Goal: Transaction & Acquisition: Book appointment/travel/reservation

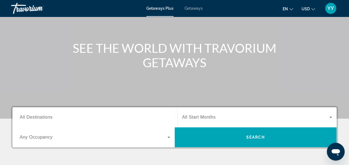
scroll to position [42, 0]
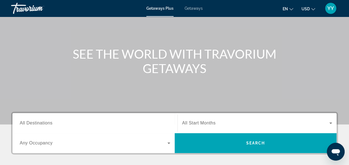
click at [101, 120] on input "Destination All Destinations" at bounding box center [95, 123] width 151 height 7
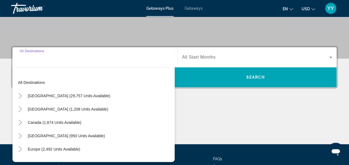
scroll to position [136, 0]
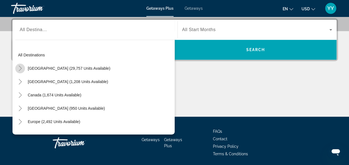
click at [21, 67] on icon "Toggle United States (29,757 units available)" at bounding box center [20, 69] width 3 height 6
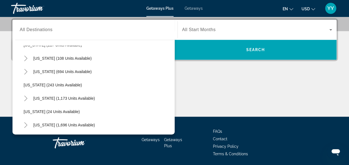
scroll to position [343, 0]
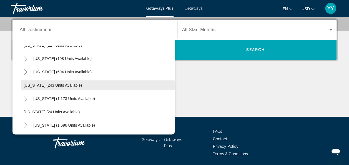
click at [57, 84] on span "[US_STATE] (243 units available)" at bounding box center [53, 85] width 58 height 4
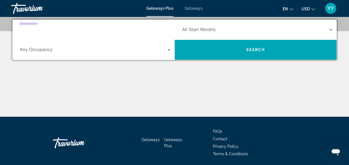
type input "**********"
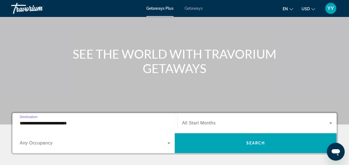
scroll to position [42, 0]
click at [330, 122] on icon "Search widget" at bounding box center [330, 123] width 7 height 7
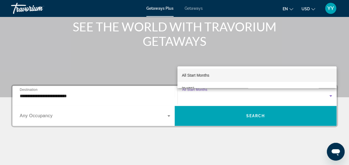
scroll to position [69, 0]
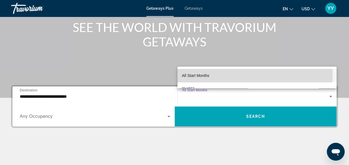
click at [221, 74] on mat-option "All Start Months" at bounding box center [256, 75] width 159 height 13
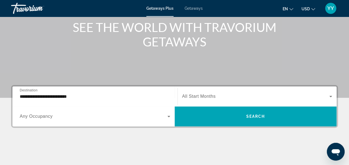
click at [202, 95] on span "All Start Months" at bounding box center [199, 96] width 34 height 5
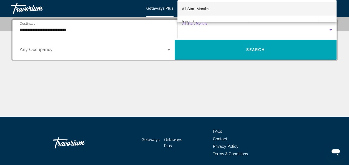
scroll to position [46, 0]
click at [194, 2] on span "[DATE]" at bounding box center [188, 2] width 12 height 7
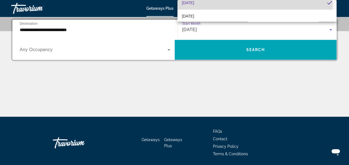
scroll to position [0, 0]
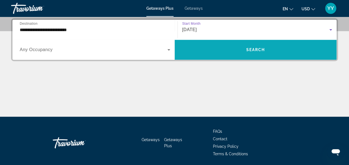
click at [234, 51] on span "Search widget" at bounding box center [256, 49] width 162 height 13
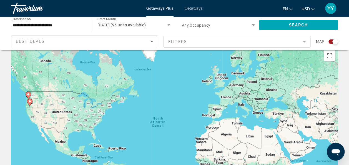
scroll to position [9, 0]
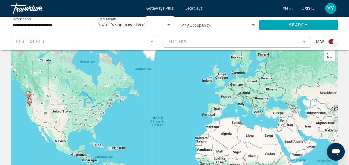
click at [28, 92] on image "Main content" at bounding box center [28, 93] width 3 height 3
type input "**********"
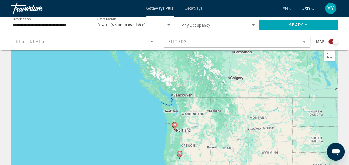
scroll to position [0, 0]
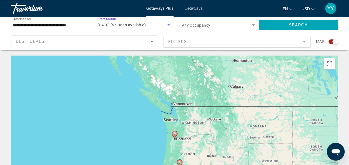
click at [168, 25] on icon "Search widget" at bounding box center [168, 24] width 3 height 1
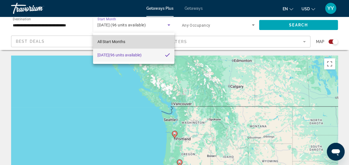
click at [123, 39] on span "All Start Months" at bounding box center [111, 41] width 28 height 7
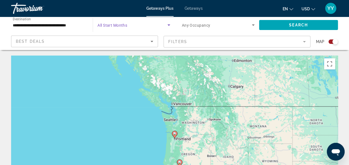
click at [168, 25] on icon "Search widget" at bounding box center [168, 24] width 3 height 1
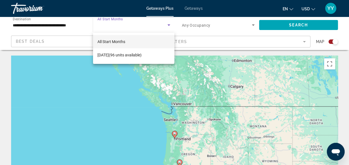
drag, startPoint x: 166, startPoint y: 56, endPoint x: 162, endPoint y: 41, distance: 15.1
click at [162, 41] on div "All Start Months November 2025 (96 units available)" at bounding box center [134, 48] width 82 height 31
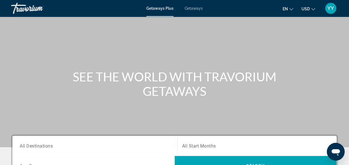
scroll to position [20, 0]
click at [33, 144] on span "All Destinations" at bounding box center [36, 144] width 33 height 5
click at [33, 144] on input "Destination All Destinations" at bounding box center [95, 145] width 151 height 7
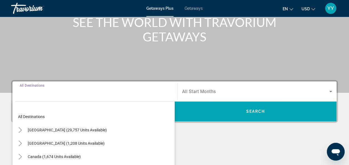
scroll to position [136, 0]
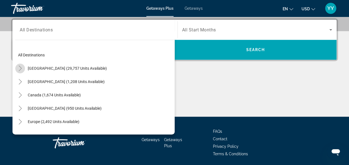
click at [21, 68] on icon "Toggle United States (29,757 units available)" at bounding box center [20, 69] width 6 height 6
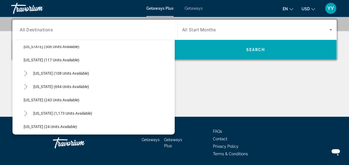
scroll to position [329, 0]
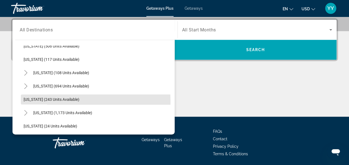
click at [38, 101] on span "Oregon (243 units available)" at bounding box center [52, 99] width 56 height 4
type input "**********"
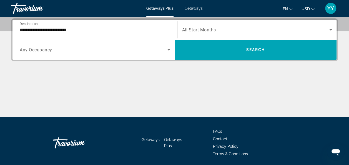
click at [205, 33] on div "Search widget" at bounding box center [257, 30] width 150 height 16
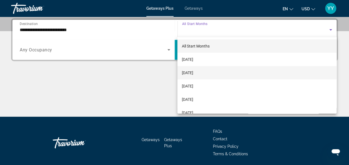
click at [193, 73] on span "[DATE]" at bounding box center [187, 72] width 11 height 7
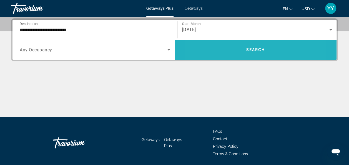
click at [226, 51] on span "Search widget" at bounding box center [256, 49] width 162 height 13
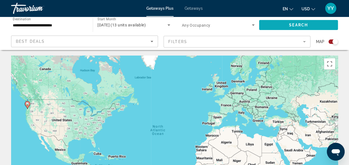
click at [272, 26] on span "Search widget" at bounding box center [298, 24] width 79 height 13
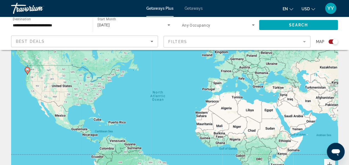
scroll to position [35, 0]
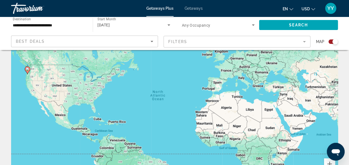
click at [28, 67] on icon "Main content" at bounding box center [27, 70] width 5 height 7
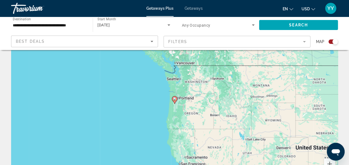
click at [175, 99] on image "Main content" at bounding box center [174, 98] width 3 height 3
type input "**********"
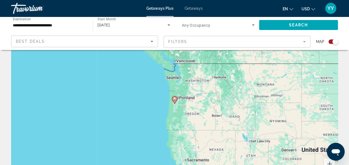
click at [175, 99] on image "Main content" at bounding box center [174, 98] width 3 height 3
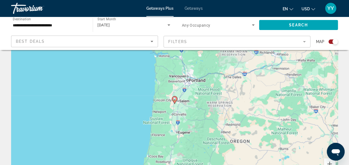
click at [175, 99] on image "Main content" at bounding box center [174, 98] width 3 height 3
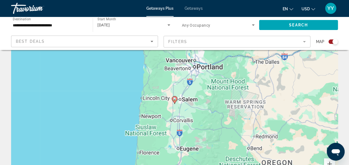
click at [175, 99] on image "Main content" at bounding box center [174, 98] width 3 height 3
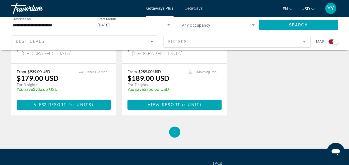
scroll to position [319, 0]
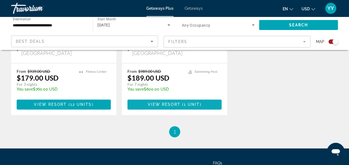
click at [175, 102] on span "View Resort" at bounding box center [163, 104] width 33 height 4
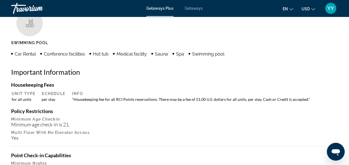
scroll to position [479, 0]
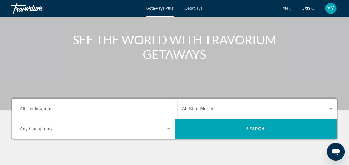
scroll to position [60, 0]
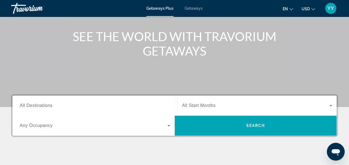
click at [46, 103] on span "All Destinations" at bounding box center [36, 105] width 33 height 5
click at [46, 103] on input "Destination All Destinations" at bounding box center [95, 105] width 151 height 7
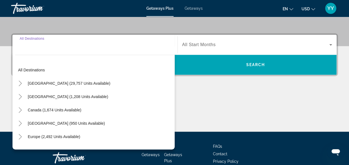
scroll to position [136, 0]
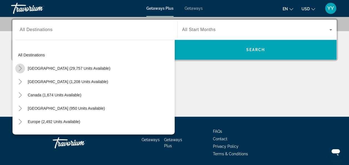
click at [20, 68] on icon "Toggle United States (29,757 units available)" at bounding box center [20, 69] width 6 height 6
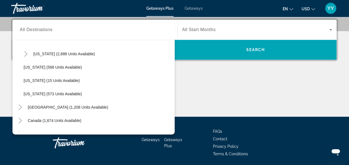
scroll to position [481, 0]
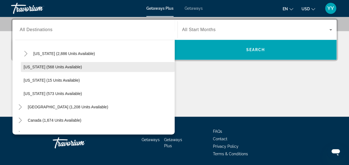
click at [56, 65] on span "[US_STATE] (568 units available)" at bounding box center [53, 67] width 58 height 4
type input "**********"
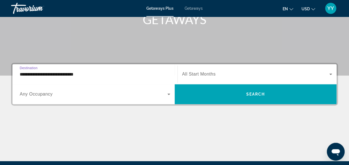
scroll to position [87, 0]
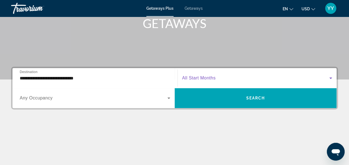
click at [331, 77] on icon "Search widget" at bounding box center [330, 77] width 3 height 1
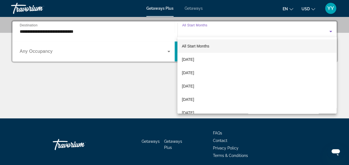
scroll to position [136, 0]
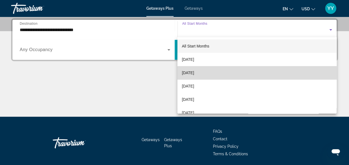
click at [326, 76] on mat-option "[DATE]" at bounding box center [256, 72] width 159 height 13
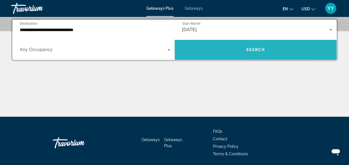
click at [287, 50] on span "Search widget" at bounding box center [256, 49] width 162 height 13
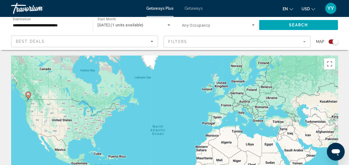
click at [29, 94] on image "Main content" at bounding box center [28, 94] width 3 height 3
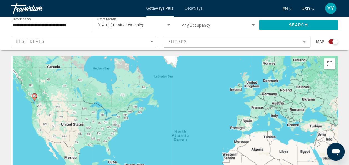
click at [29, 94] on div "To activate drag with keyboard, press Alt + Enter. Once in keyboard drag state,…" at bounding box center [174, 139] width 327 height 167
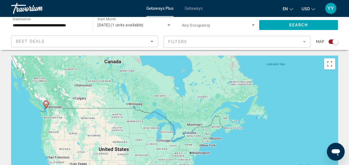
click at [46, 103] on image "Main content" at bounding box center [45, 103] width 3 height 3
type input "**********"
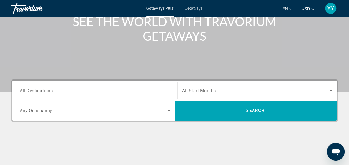
scroll to position [74, 0]
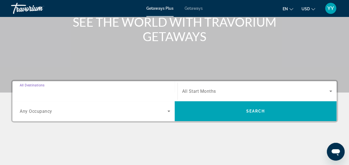
click at [86, 89] on input "Destination All Destinations" at bounding box center [95, 91] width 151 height 7
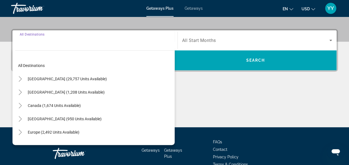
scroll to position [136, 0]
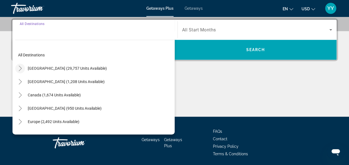
click at [20, 67] on icon "Toggle United States (29,757 units available)" at bounding box center [20, 69] width 6 height 6
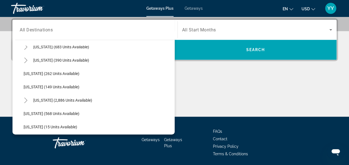
scroll to position [434, 0]
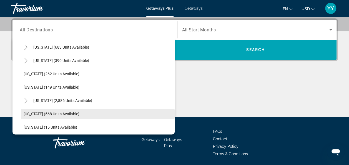
click at [47, 114] on span "Washington (568 units available)" at bounding box center [52, 114] width 56 height 4
type input "**********"
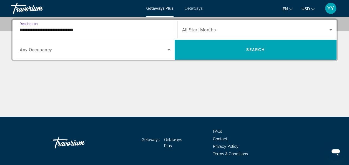
click at [330, 28] on icon "Search widget" at bounding box center [330, 29] width 7 height 7
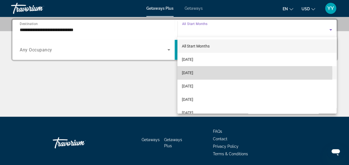
click at [193, 73] on span "[DATE]" at bounding box center [187, 72] width 11 height 7
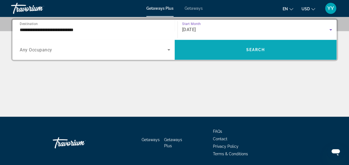
click at [198, 47] on span "Search widget" at bounding box center [256, 49] width 162 height 13
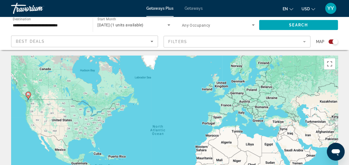
click at [28, 94] on image "Main content" at bounding box center [28, 94] width 3 height 3
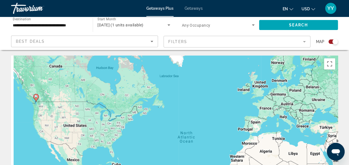
click at [28, 94] on div "To activate drag with keyboard, press Alt + Enter. Once in keyboard drag state,…" at bounding box center [174, 139] width 327 height 167
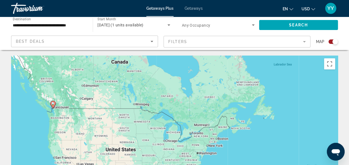
click at [53, 104] on image "Main content" at bounding box center [52, 103] width 3 height 3
type input "**********"
click at [53, 104] on div "To activate drag with keyboard, press Alt + Enter. Once in keyboard drag state,…" at bounding box center [174, 139] width 327 height 167
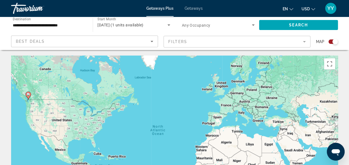
click at [29, 93] on image "Main content" at bounding box center [28, 94] width 3 height 3
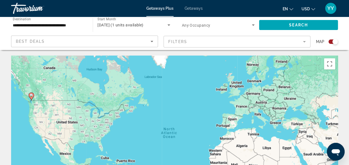
click at [29, 93] on div "To activate drag with keyboard, press Alt + Enter. Once in keyboard drag state,…" at bounding box center [174, 139] width 327 height 167
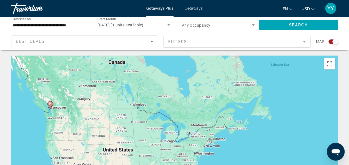
click at [51, 105] on image "Main content" at bounding box center [50, 103] width 3 height 3
type input "**********"
click at [51, 105] on div "To activate drag with keyboard, press Alt + Enter. Once in keyboard drag state,…" at bounding box center [174, 139] width 327 height 167
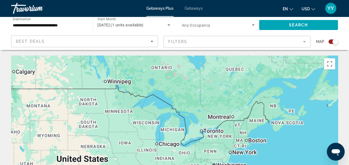
click at [51, 105] on div "To activate drag with keyboard, press Alt + Enter. Once in keyboard drag state,…" at bounding box center [174, 139] width 327 height 167
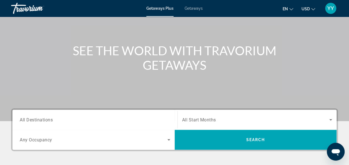
scroll to position [45, 0]
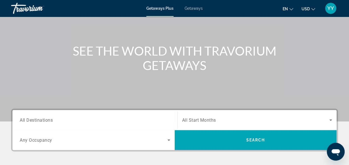
click at [45, 118] on span "All Destinations" at bounding box center [36, 119] width 33 height 5
click at [45, 118] on input "Destination All Destinations" at bounding box center [95, 120] width 151 height 7
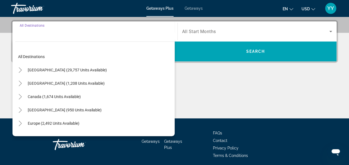
scroll to position [136, 0]
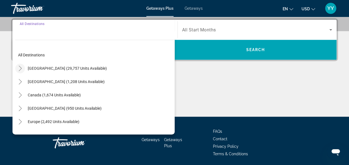
click at [21, 67] on icon "Toggle United States (29,757 units available)" at bounding box center [20, 69] width 6 height 6
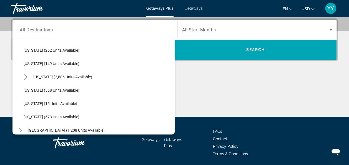
scroll to position [458, 0]
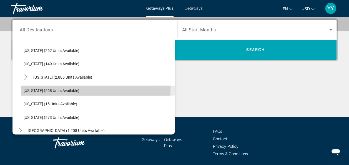
click at [52, 87] on span "Search widget" at bounding box center [98, 90] width 154 height 13
type input "**********"
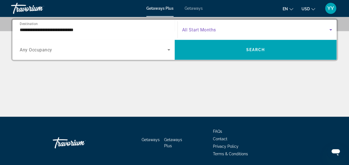
click at [331, 29] on icon "Search widget" at bounding box center [330, 29] width 3 height 1
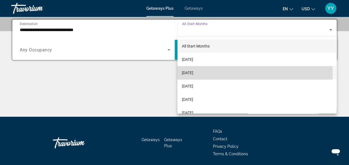
click at [228, 73] on mat-option "[DATE]" at bounding box center [256, 72] width 159 height 13
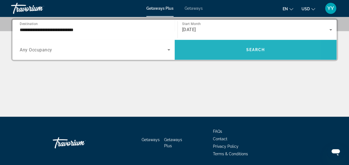
click at [223, 52] on span "Search widget" at bounding box center [256, 49] width 162 height 13
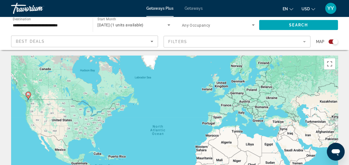
click at [28, 94] on image "Main content" at bounding box center [28, 94] width 3 height 3
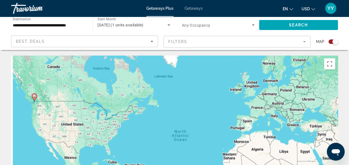
click at [28, 94] on div "To activate drag with keyboard, press Alt + Enter. Once in keyboard drag state,…" at bounding box center [174, 139] width 327 height 167
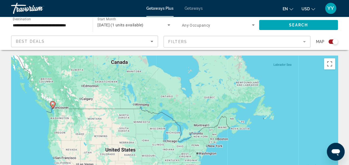
click at [52, 104] on image "Main content" at bounding box center [52, 103] width 3 height 3
type input "**********"
click at [52, 104] on div "To activate drag with keyboard, press Alt + Enter. Once in keyboard drag state,…" at bounding box center [174, 139] width 327 height 167
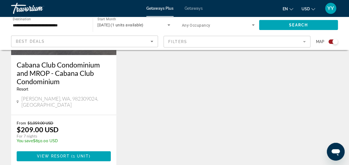
scroll to position [275, 0]
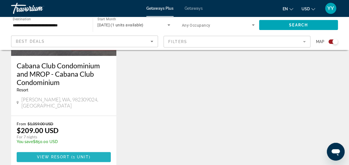
click at [56, 155] on span "View Resort" at bounding box center [53, 157] width 33 height 4
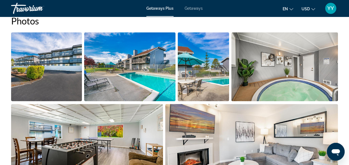
scroll to position [371, 0]
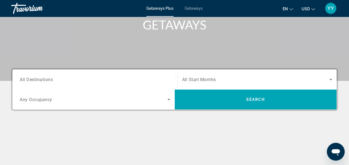
scroll to position [86, 0]
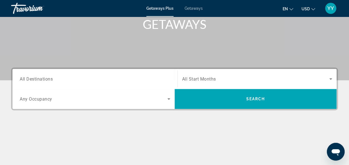
click at [59, 76] on input "Destination All Destinations" at bounding box center [95, 79] width 151 height 7
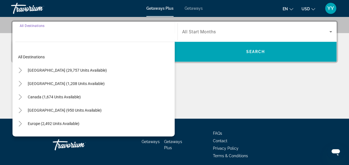
scroll to position [136, 0]
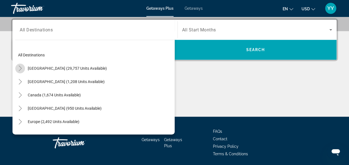
click at [19, 67] on icon "Toggle United States (29,757 units available)" at bounding box center [20, 69] width 6 height 6
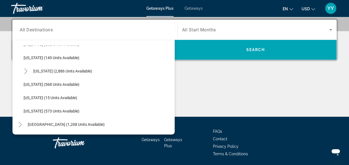
scroll to position [468, 0]
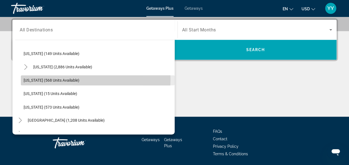
click at [51, 79] on span "Washington (568 units available)" at bounding box center [52, 80] width 56 height 4
type input "**********"
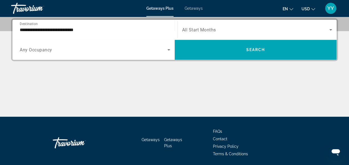
click at [199, 31] on span "All Start Months" at bounding box center [199, 29] width 34 height 5
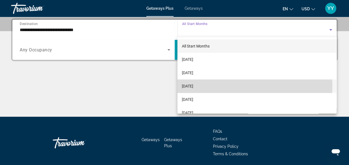
click at [191, 85] on span "[DATE]" at bounding box center [187, 86] width 11 height 7
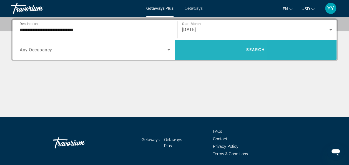
click at [196, 50] on span "Search widget" at bounding box center [256, 49] width 162 height 13
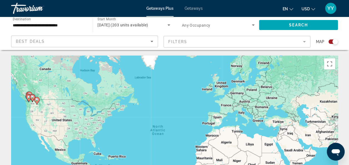
click at [28, 97] on image "Main content" at bounding box center [28, 97] width 3 height 3
click at [28, 97] on div "To activate drag with keyboard, press Alt + Enter. Once in keyboard drag state,…" at bounding box center [174, 139] width 327 height 167
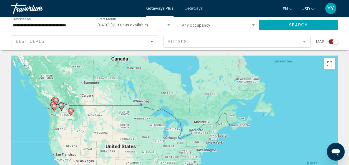
click at [54, 105] on image "Main content" at bounding box center [54, 106] width 3 height 3
type input "**********"
click at [54, 105] on div "To activate drag with keyboard, press Alt + Enter. Once in keyboard drag state,…" at bounding box center [174, 139] width 327 height 167
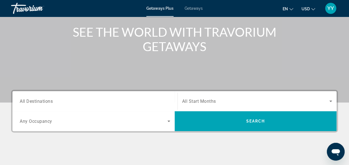
scroll to position [64, 0]
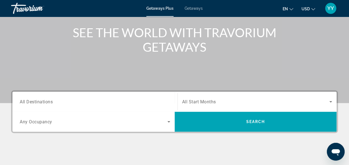
click at [42, 99] on span "All Destinations" at bounding box center [36, 101] width 33 height 5
click at [42, 99] on input "Destination All Destinations" at bounding box center [95, 102] width 151 height 7
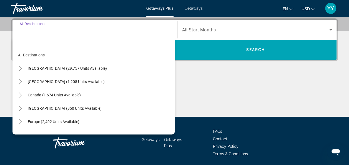
scroll to position [136, 0]
click at [20, 66] on icon "Toggle United States (29,757 units available)" at bounding box center [20, 69] width 6 height 6
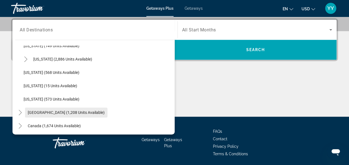
scroll to position [472, 0]
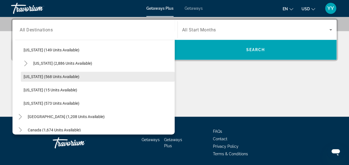
click at [43, 75] on span "Washington (568 units available)" at bounding box center [52, 76] width 56 height 4
type input "**********"
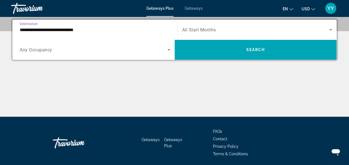
click at [214, 33] on div "Search widget" at bounding box center [257, 30] width 150 height 16
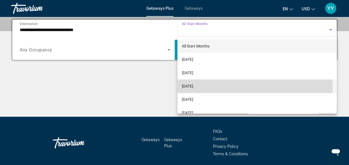
click at [184, 89] on span "[DATE]" at bounding box center [187, 86] width 11 height 7
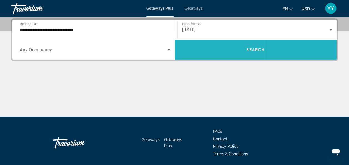
click at [196, 58] on span "Search widget" at bounding box center [256, 50] width 162 height 20
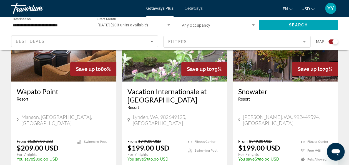
scroll to position [670, 0]
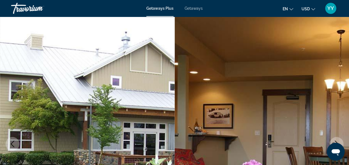
scroll to position [2, 0]
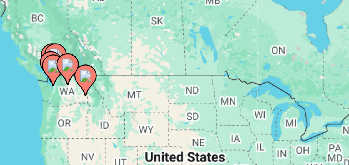
click at [37, 99] on image "Main content" at bounding box center [36, 99] width 3 height 3
click at [175, 139] on div "Main content" at bounding box center [338, 139] width 327 height 0
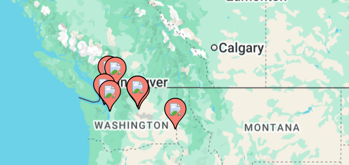
click at [50, 102] on image "Main content" at bounding box center [49, 102] width 3 height 3
type input "**********"
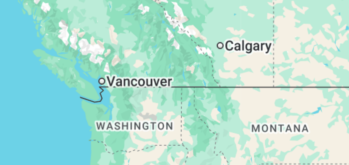
click at [50, 102] on div "Main content" at bounding box center [174, 139] width 327 height 167
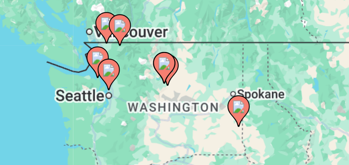
click at [39, 106] on image "Main content" at bounding box center [39, 105] width 3 height 3
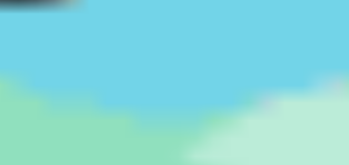
click at [39, 106] on div "Main content" at bounding box center [174, 139] width 327 height 167
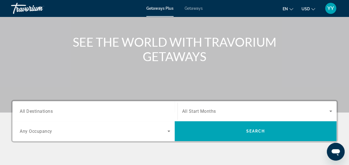
scroll to position [59, 0]
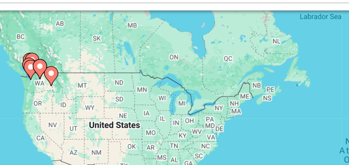
scroll to position [25, 0]
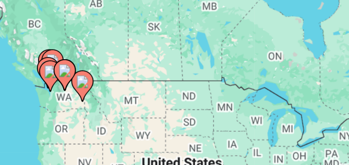
click at [30, 68] on gmp-advanced-marker "Main content" at bounding box center [29, 72] width 6 height 8
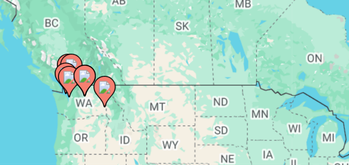
click at [30, 68] on div "To activate drag with keyboard, press Alt + Enter. Once in keyboard drag state,…" at bounding box center [174, 114] width 327 height 167
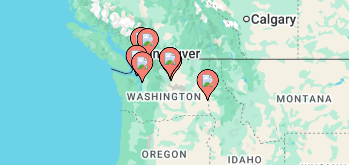
drag, startPoint x: 35, startPoint y: 72, endPoint x: 36, endPoint y: 61, distance: 11.7
click at [36, 61] on div "To activate drag with keyboard, press Alt + Enter. Once in keyboard drag state,…" at bounding box center [174, 114] width 327 height 167
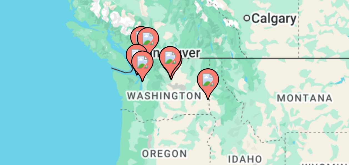
click at [50, 67] on gmp-advanced-marker "Main content" at bounding box center [52, 71] width 6 height 8
type input "**********"
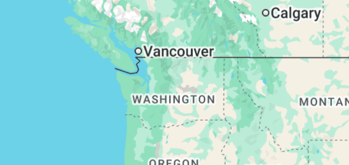
click at [50, 67] on div "Main content" at bounding box center [174, 114] width 327 height 167
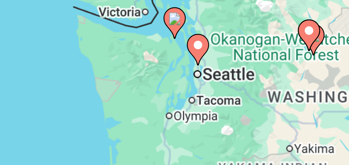
drag, startPoint x: 45, startPoint y: 78, endPoint x: 33, endPoint y: 51, distance: 29.3
click at [33, 51] on div "To activate drag with keyboard, press Alt + Enter. Once in keyboard drag state,…" at bounding box center [174, 114] width 327 height 167
click at [59, 59] on image "Main content" at bounding box center [59, 58] width 3 height 3
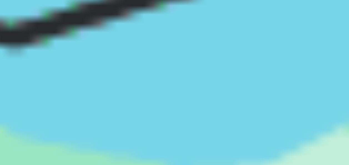
click at [59, 59] on div "Main content" at bounding box center [174, 114] width 327 height 167
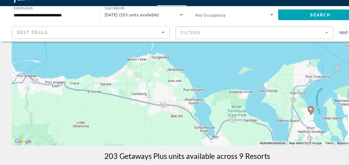
scroll to position [76, 0]
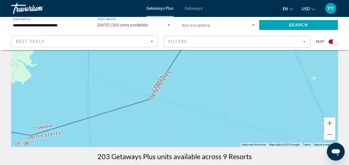
drag, startPoint x: 181, startPoint y: 61, endPoint x: 231, endPoint y: 179, distance: 128.5
click at [231, 89] on html "**********" at bounding box center [174, 6] width 349 height 165
click at [331, 134] on button "Zoom out" at bounding box center [329, 134] width 11 height 11
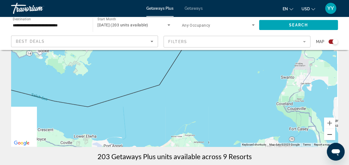
click at [331, 134] on button "Zoom out" at bounding box center [329, 134] width 11 height 11
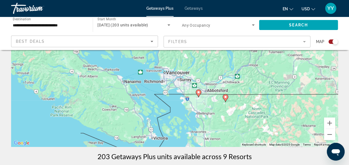
drag, startPoint x: 290, startPoint y: 77, endPoint x: 276, endPoint y: 159, distance: 82.5
click at [199, 92] on image "Main content" at bounding box center [198, 92] width 3 height 3
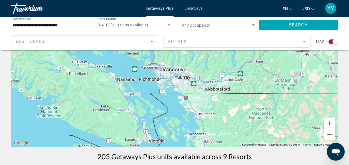
click at [199, 92] on div "Main content" at bounding box center [174, 63] width 327 height 167
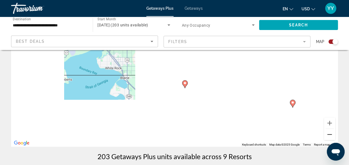
click at [330, 133] on button "Zoom out" at bounding box center [329, 134] width 11 height 11
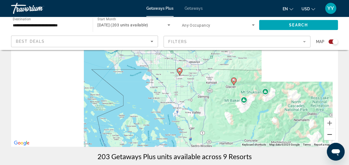
click at [330, 133] on button "Zoom out" at bounding box center [329, 134] width 11 height 11
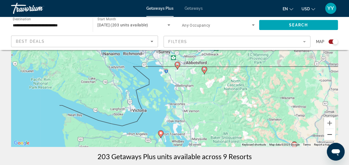
click at [330, 133] on button "Zoom out" at bounding box center [329, 134] width 11 height 11
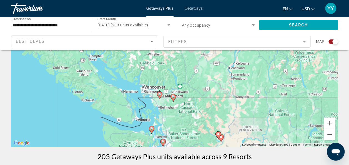
drag, startPoint x: 137, startPoint y: 113, endPoint x: 120, endPoint y: 146, distance: 37.0
click at [150, 127] on image "Main content" at bounding box center [151, 128] width 3 height 3
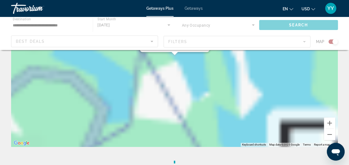
click at [150, 127] on div "To navigate, press the arrow keys." at bounding box center [174, 63] width 327 height 167
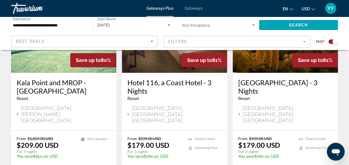
scroll to position [260, 0]
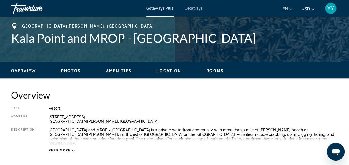
scroll to position [219, 0]
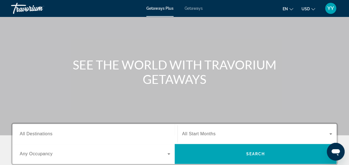
scroll to position [31, 0]
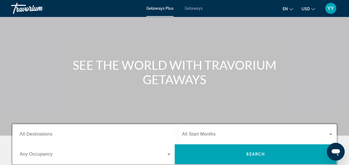
click at [198, 8] on span "Getaways" at bounding box center [194, 8] width 18 height 4
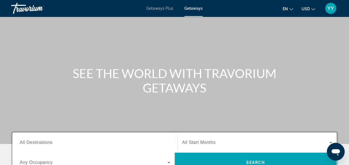
scroll to position [22, 0]
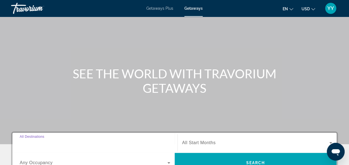
click at [54, 146] on input "Destination All Destinations" at bounding box center [95, 143] width 151 height 7
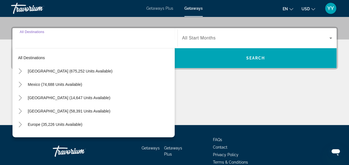
scroll to position [136, 0]
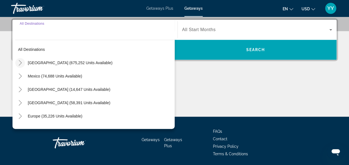
click at [20, 61] on icon "Toggle United States (675,252 units available)" at bounding box center [20, 63] width 6 height 6
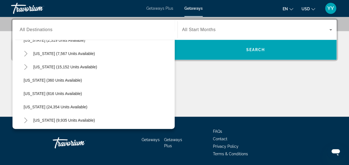
scroll to position [383, 0]
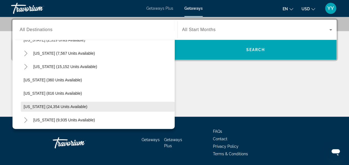
drag, startPoint x: 47, startPoint y: 96, endPoint x: 47, endPoint y: 108, distance: 12.0
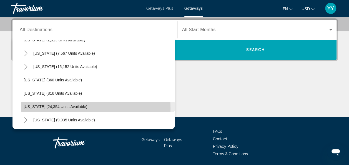
click at [47, 108] on span "Oregon (24,354 units available)" at bounding box center [56, 106] width 64 height 4
type input "**********"
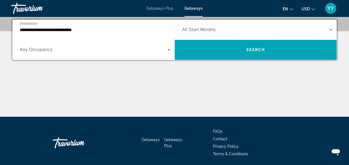
click at [198, 29] on span "All Start Months" at bounding box center [199, 29] width 34 height 5
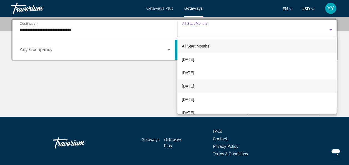
click at [219, 87] on mat-option "[DATE]" at bounding box center [256, 85] width 159 height 13
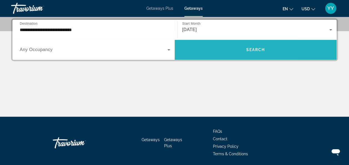
click at [212, 55] on span "Search widget" at bounding box center [256, 49] width 162 height 13
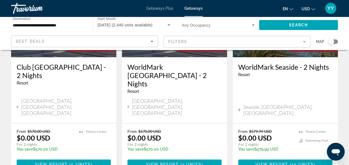
scroll to position [101, 0]
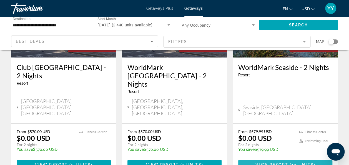
click at [269, 162] on span "View Resort" at bounding box center [271, 164] width 33 height 4
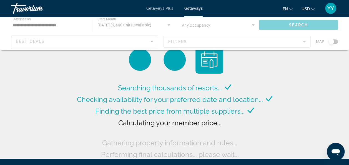
click at [169, 25] on div "Main content" at bounding box center [174, 33] width 349 height 33
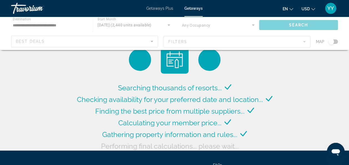
click at [169, 25] on div "Main content" at bounding box center [174, 33] width 349 height 33
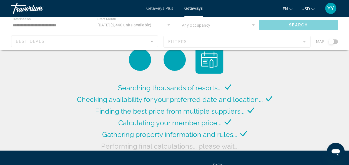
click at [169, 25] on div "Main content" at bounding box center [174, 33] width 349 height 33
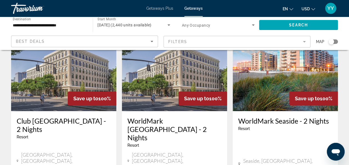
scroll to position [47, 0]
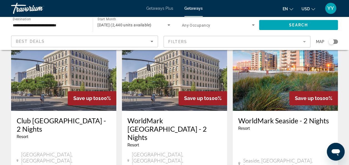
click at [169, 25] on icon "Search widget" at bounding box center [168, 24] width 3 height 1
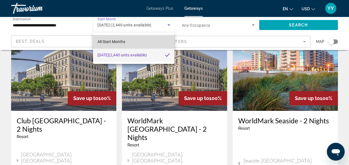
click at [148, 36] on mat-option "All Start Months" at bounding box center [134, 41] width 82 height 13
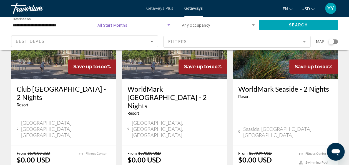
scroll to position [0, 0]
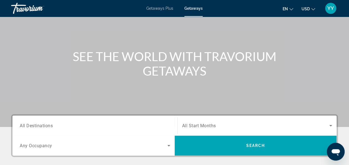
scroll to position [35, 0]
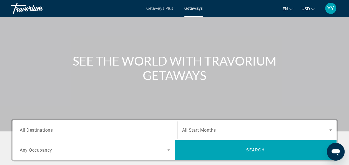
click at [45, 131] on span "All Destinations" at bounding box center [36, 129] width 33 height 5
click at [45, 131] on input "Destination All Destinations" at bounding box center [95, 130] width 151 height 7
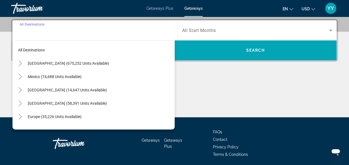
scroll to position [136, 0]
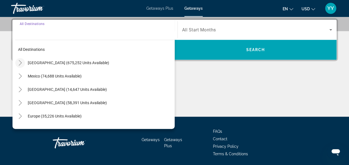
click at [20, 62] on icon "Toggle United States (675,252 units available)" at bounding box center [20, 63] width 6 height 6
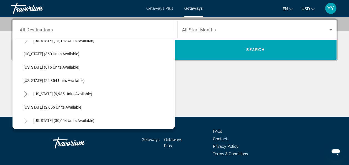
scroll to position [396, 0]
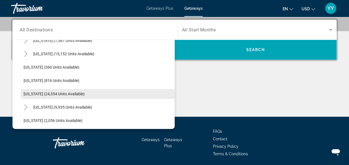
click at [47, 91] on span "Search widget" at bounding box center [98, 93] width 154 height 13
type input "**********"
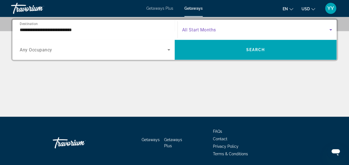
click at [331, 29] on icon "Search widget" at bounding box center [330, 29] width 3 height 1
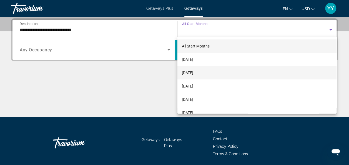
click at [220, 72] on mat-option "[DATE]" at bounding box center [256, 72] width 159 height 13
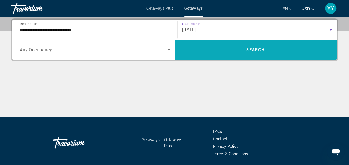
click at [219, 47] on span "Search widget" at bounding box center [256, 49] width 162 height 13
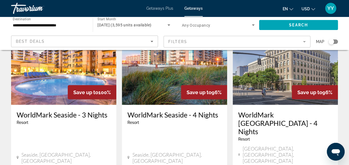
scroll to position [483, 0]
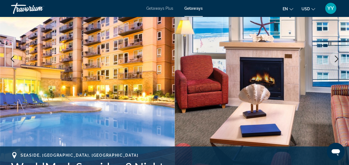
scroll to position [90, 0]
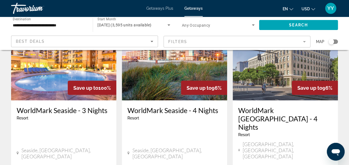
scroll to position [489, 0]
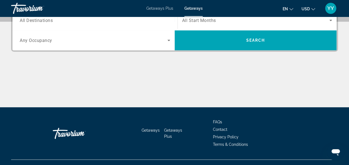
scroll to position [69, 0]
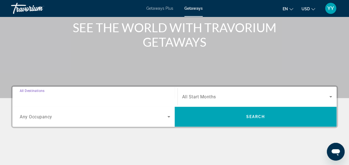
click at [149, 96] on input "Destination All Destinations" at bounding box center [95, 97] width 151 height 7
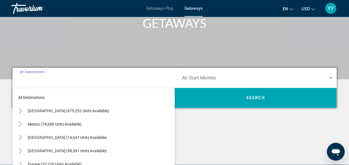
scroll to position [136, 0]
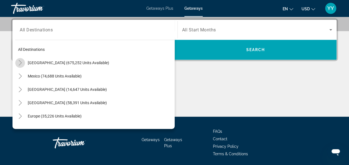
click at [20, 62] on icon "Toggle United States (675,252 units available)" at bounding box center [20, 63] width 6 height 6
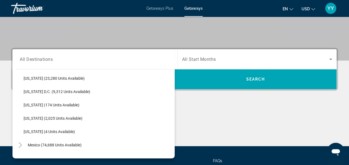
scroll to position [560, 0]
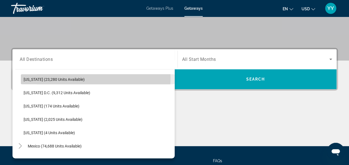
click at [33, 77] on span "[US_STATE] (23,280 units available)" at bounding box center [54, 79] width 61 height 4
type input "**********"
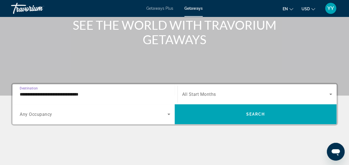
scroll to position [71, 0]
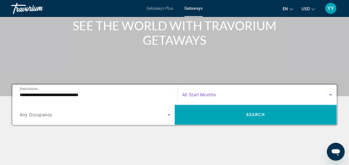
click at [331, 94] on icon "Search widget" at bounding box center [330, 94] width 3 height 1
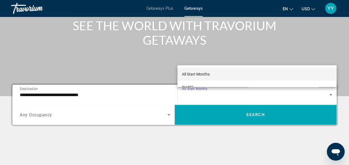
scroll to position [70, 0]
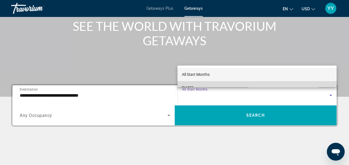
click at [329, 83] on mat-option "[DATE]" at bounding box center [256, 87] width 159 height 13
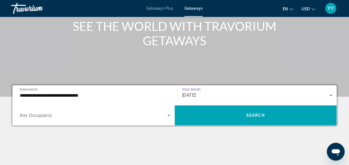
click at [331, 94] on icon "Search widget" at bounding box center [330, 95] width 7 height 7
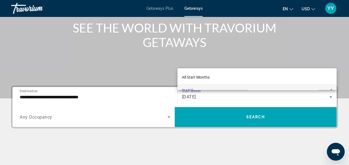
scroll to position [67, 0]
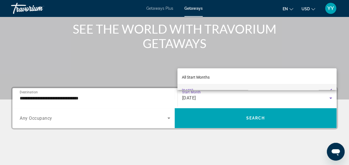
click at [331, 99] on div at bounding box center [174, 82] width 349 height 165
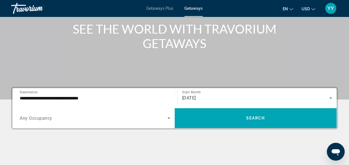
click at [331, 99] on icon "Search widget" at bounding box center [330, 98] width 7 height 7
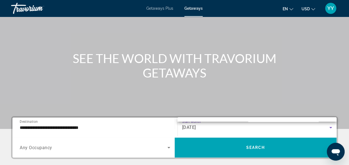
scroll to position [37, 0]
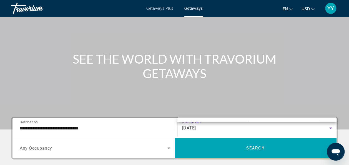
click at [331, 128] on div at bounding box center [174, 82] width 349 height 165
click at [331, 127] on icon "Search widget" at bounding box center [330, 128] width 7 height 7
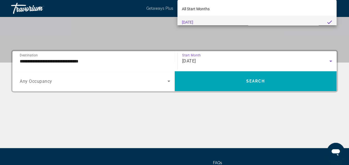
scroll to position [136, 0]
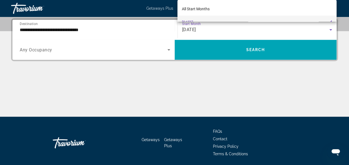
click at [64, 49] on div at bounding box center [174, 82] width 349 height 165
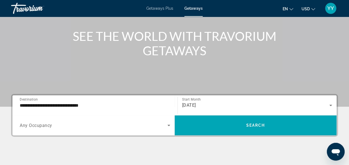
scroll to position [61, 0]
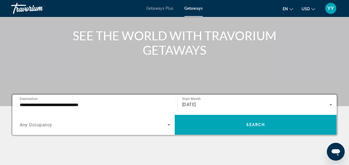
click at [109, 100] on div "**********" at bounding box center [95, 105] width 151 height 16
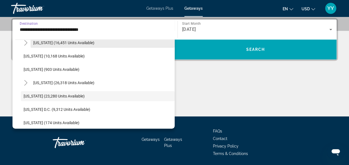
scroll to position [513, 0]
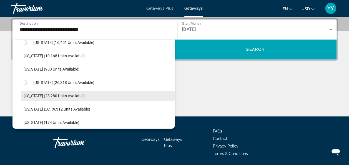
click at [44, 96] on span "[US_STATE] (23,280 units available)" at bounding box center [54, 96] width 61 height 4
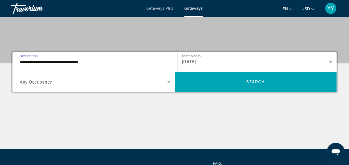
scroll to position [103, 0]
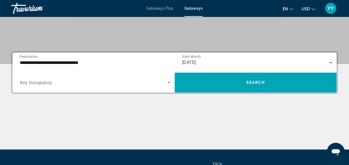
click at [332, 62] on icon "Search widget" at bounding box center [330, 62] width 3 height 1
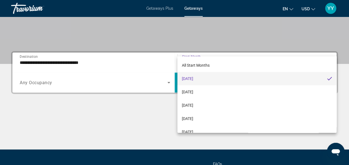
scroll to position [136, 0]
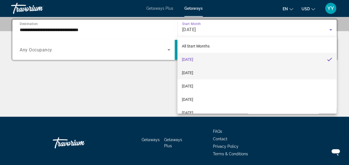
click at [206, 71] on mat-option "[DATE]" at bounding box center [256, 72] width 159 height 13
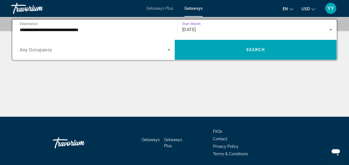
scroll to position [129, 0]
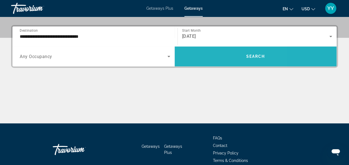
click at [206, 56] on span "Search widget" at bounding box center [256, 56] width 162 height 13
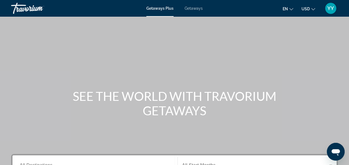
click at [192, 9] on span "Getaways" at bounding box center [194, 8] width 18 height 4
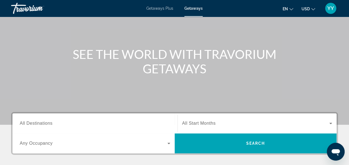
scroll to position [42, 0]
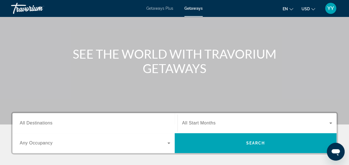
click at [109, 118] on div "Search widget" at bounding box center [95, 123] width 151 height 16
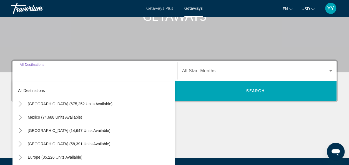
scroll to position [136, 0]
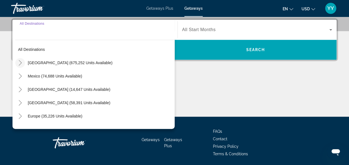
click at [20, 61] on icon "Toggle United States (675,252 units available)" at bounding box center [20, 63] width 3 height 6
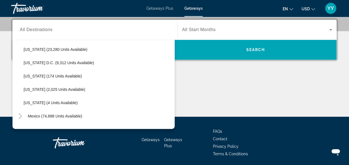
scroll to position [559, 0]
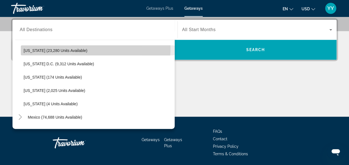
click at [86, 48] on span "Washington (23,280 units available)" at bounding box center [56, 50] width 64 height 4
type input "**********"
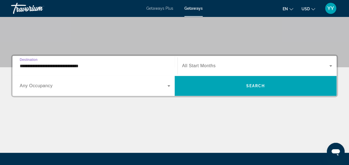
scroll to position [98, 0]
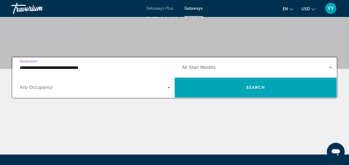
click at [330, 67] on icon "Search widget" at bounding box center [330, 67] width 3 height 1
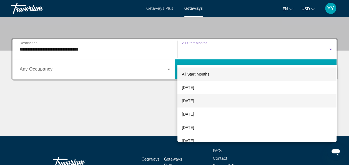
scroll to position [136, 0]
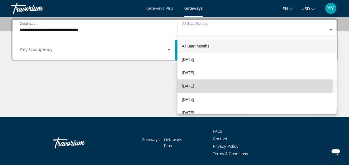
click at [236, 84] on mat-option "[DATE]" at bounding box center [256, 85] width 159 height 13
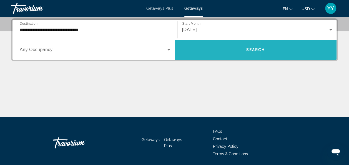
click at [228, 47] on span "Search widget" at bounding box center [256, 49] width 162 height 13
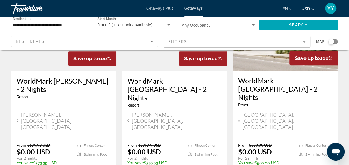
scroll to position [86, 0]
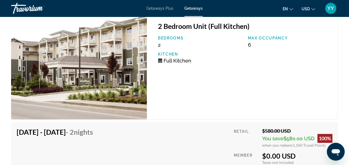
scroll to position [1105, 0]
click at [265, 160] on span "Taxes not included" at bounding box center [278, 162] width 32 height 5
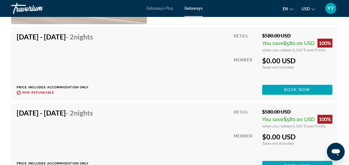
scroll to position [1293, 0]
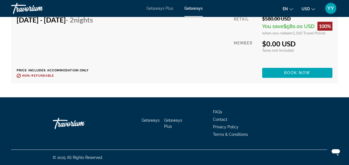
click at [265, 159] on div "© 2025 All Rights Reserved." at bounding box center [174, 158] width 327 height 16
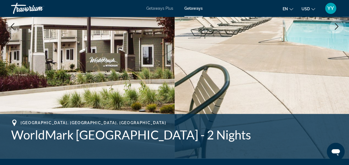
scroll to position [121, 0]
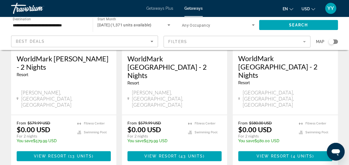
scroll to position [110, 0]
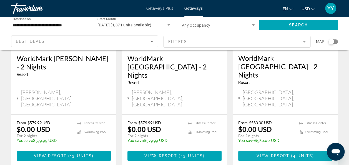
click at [266, 154] on span "View Resort" at bounding box center [273, 156] width 33 height 4
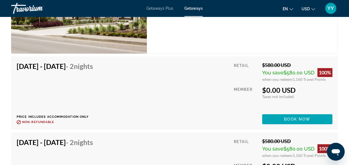
scroll to position [1170, 0]
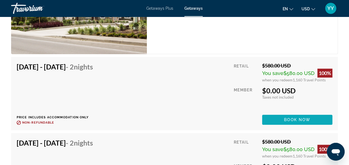
click at [274, 120] on span "Main content" at bounding box center [297, 119] width 70 height 13
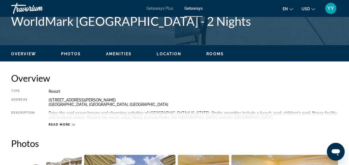
scroll to position [234, 0]
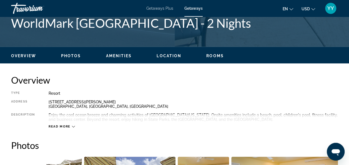
click at [73, 126] on icon "Main content" at bounding box center [73, 126] width 3 height 3
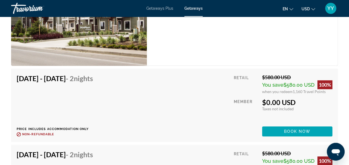
scroll to position [1157, 0]
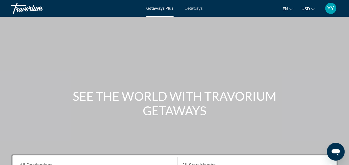
click at [193, 9] on span "Getaways" at bounding box center [194, 8] width 18 height 4
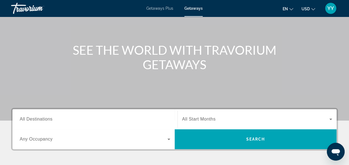
scroll to position [47, 0]
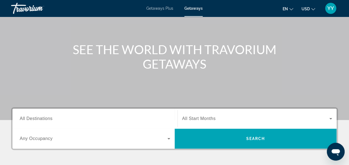
click at [55, 118] on input "Destination All Destinations" at bounding box center [95, 119] width 151 height 7
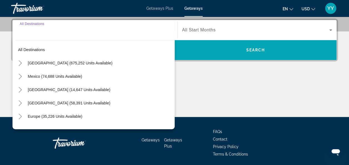
scroll to position [136, 0]
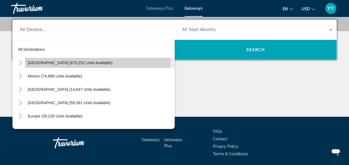
click at [44, 56] on span "Search widget" at bounding box center [100, 62] width 150 height 13
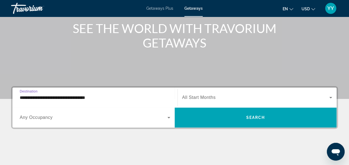
scroll to position [67, 0]
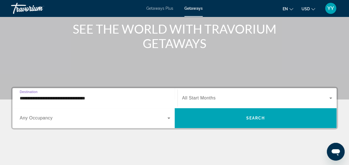
click at [115, 97] on input "**********" at bounding box center [95, 98] width 151 height 7
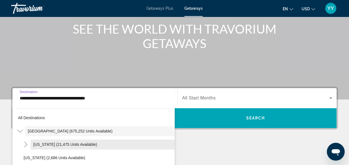
scroll to position [116, 0]
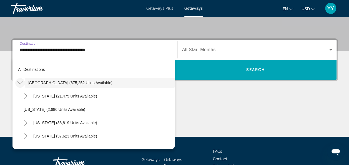
click at [20, 81] on icon "Toggle United States (675,252 units available)" at bounding box center [20, 83] width 6 height 6
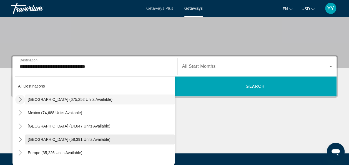
scroll to position [98, 0]
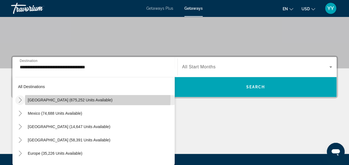
click at [39, 98] on span "[GEOGRAPHIC_DATA] (675,252 units available)" at bounding box center [70, 100] width 85 height 4
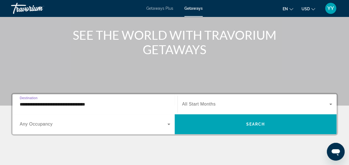
scroll to position [58, 0]
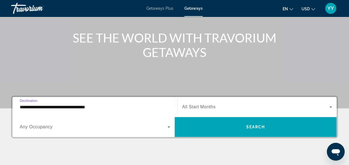
click at [108, 106] on input "**********" at bounding box center [95, 107] width 151 height 7
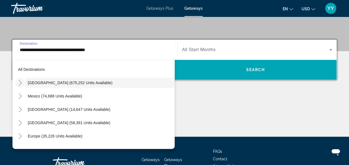
click at [21, 82] on icon "Toggle United States (675,252 units available)" at bounding box center [20, 83] width 6 height 6
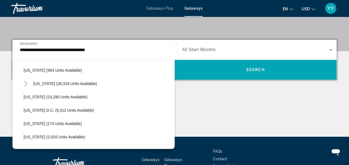
scroll to position [530, 0]
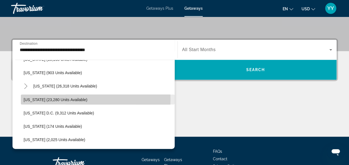
click at [47, 99] on span "[US_STATE] (23,280 units available)" at bounding box center [56, 99] width 64 height 4
type input "**********"
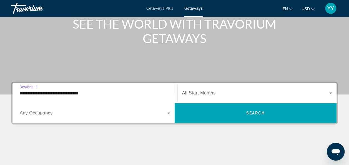
scroll to position [72, 0]
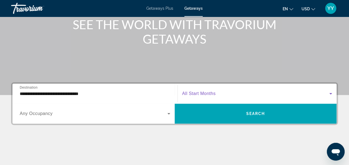
click at [331, 92] on icon "Search widget" at bounding box center [330, 93] width 7 height 7
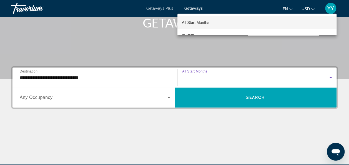
scroll to position [84, 0]
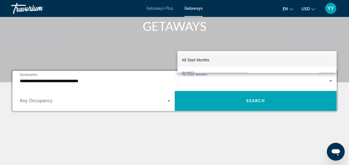
click at [330, 82] on div at bounding box center [174, 82] width 349 height 165
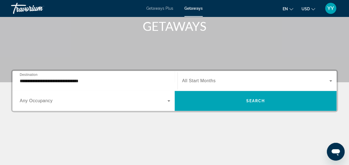
click at [330, 82] on icon "Search widget" at bounding box center [330, 80] width 7 height 7
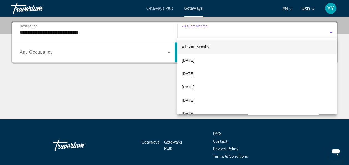
scroll to position [136, 0]
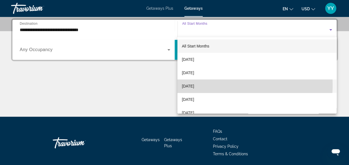
click at [194, 84] on span "[DATE]" at bounding box center [188, 86] width 12 height 7
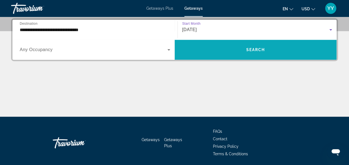
click at [207, 46] on span "Search widget" at bounding box center [256, 49] width 162 height 13
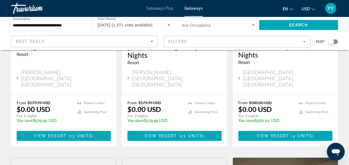
scroll to position [132, 0]
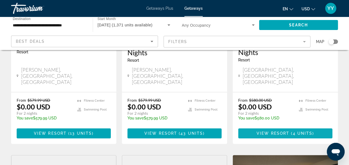
click at [264, 131] on span "View Resort" at bounding box center [273, 133] width 33 height 4
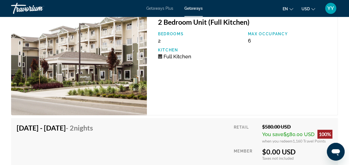
scroll to position [1109, 0]
